Goal: Find specific page/section: Find specific page/section

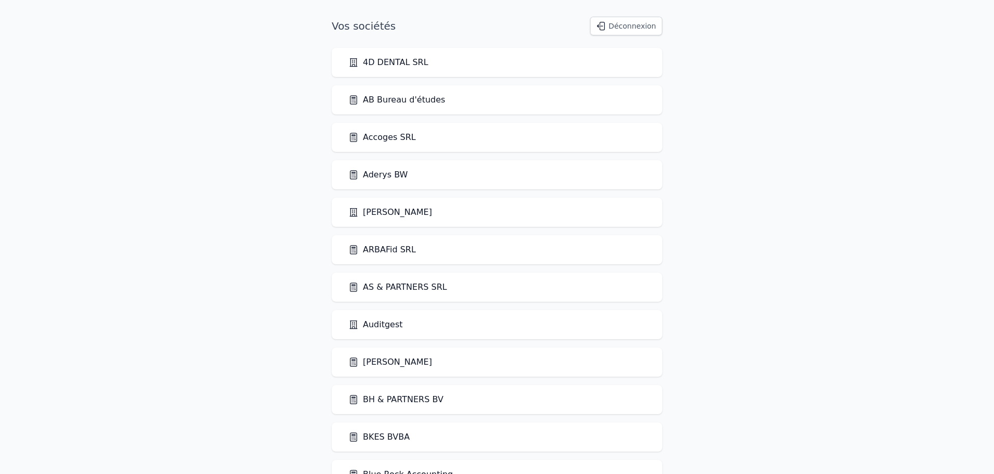
scroll to position [1098, 0]
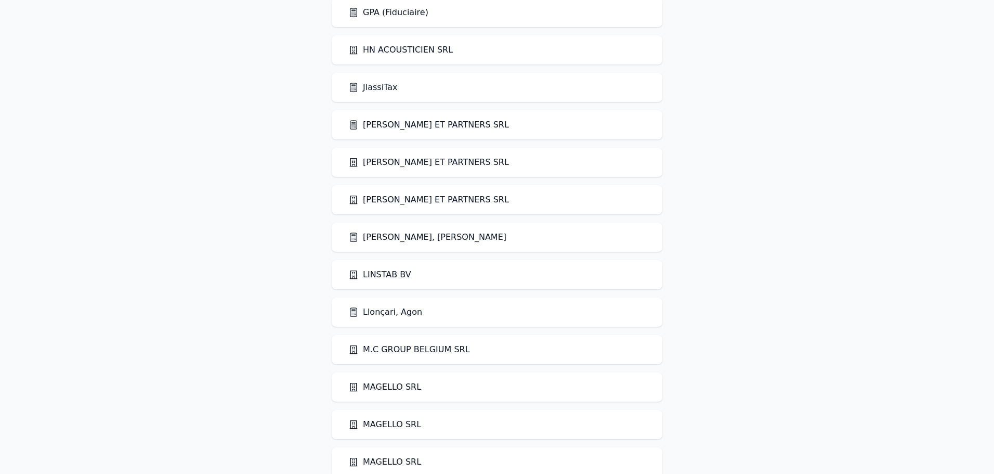
click at [432, 231] on link "Kroucht, Abdelouahed" at bounding box center [427, 237] width 158 height 12
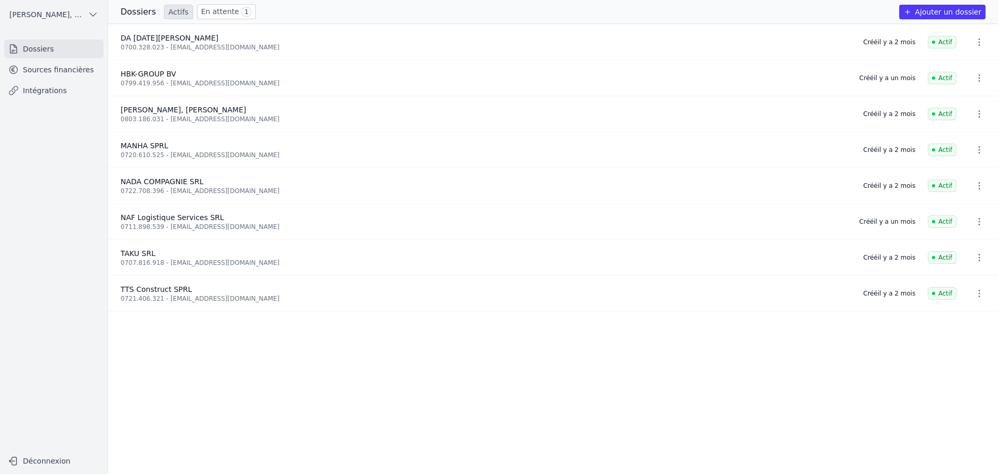
click at [39, 71] on link "Sources financières" at bounding box center [53, 69] width 99 height 19
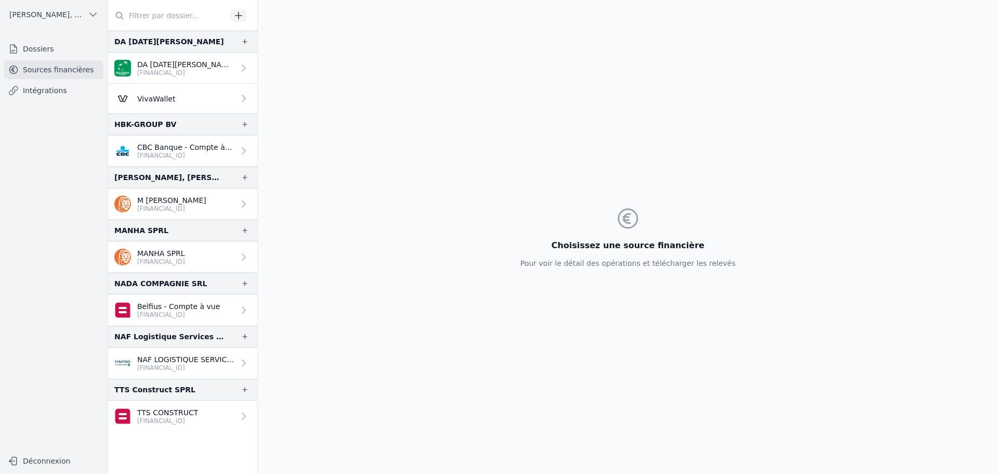
click at [152, 97] on p "VivaWallet" at bounding box center [156, 99] width 38 height 10
